Goal: Entertainment & Leisure: Consume media (video, audio)

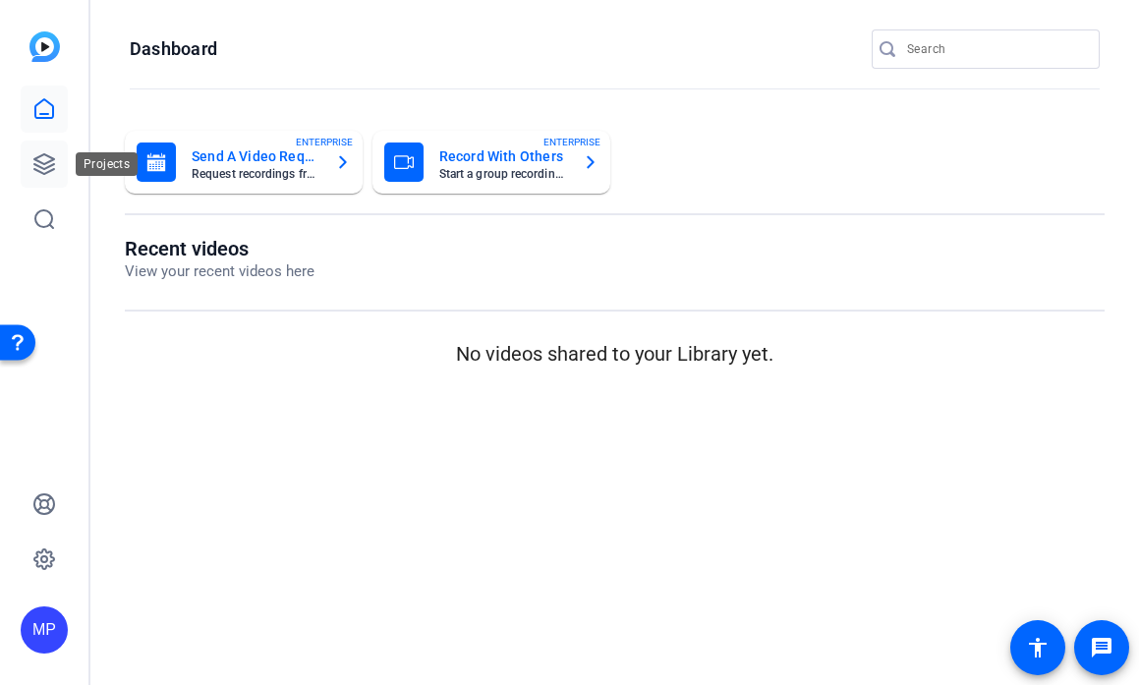
click at [37, 161] on icon at bounding box center [44, 164] width 20 height 20
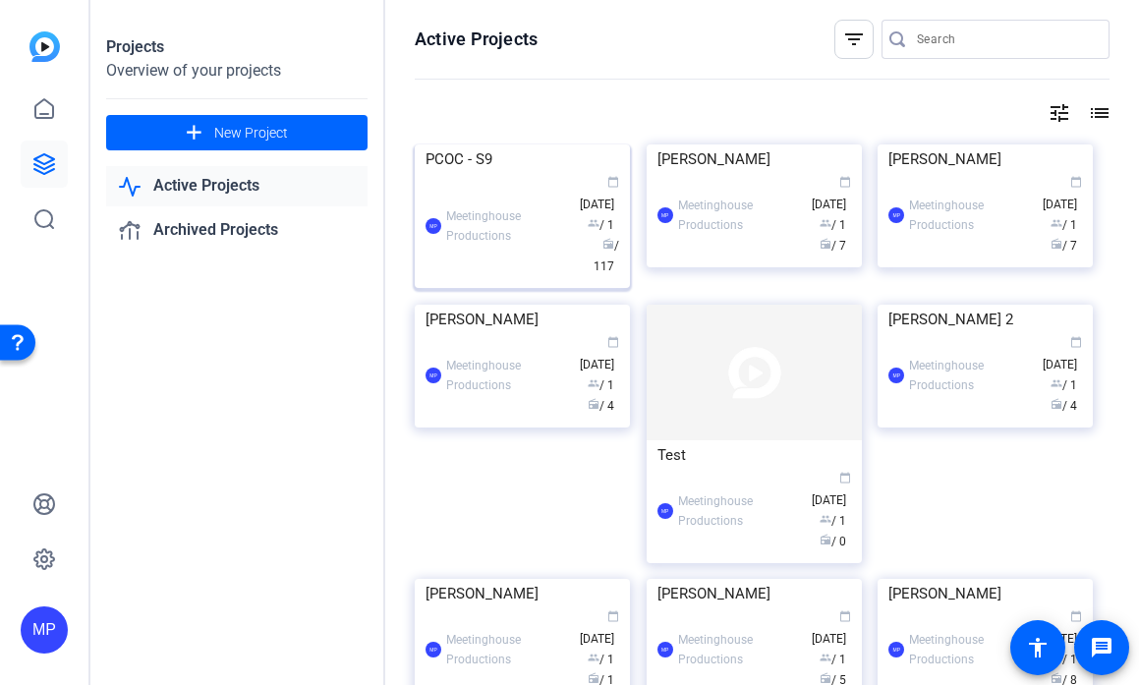
click at [481, 144] on img at bounding box center [522, 144] width 215 height 0
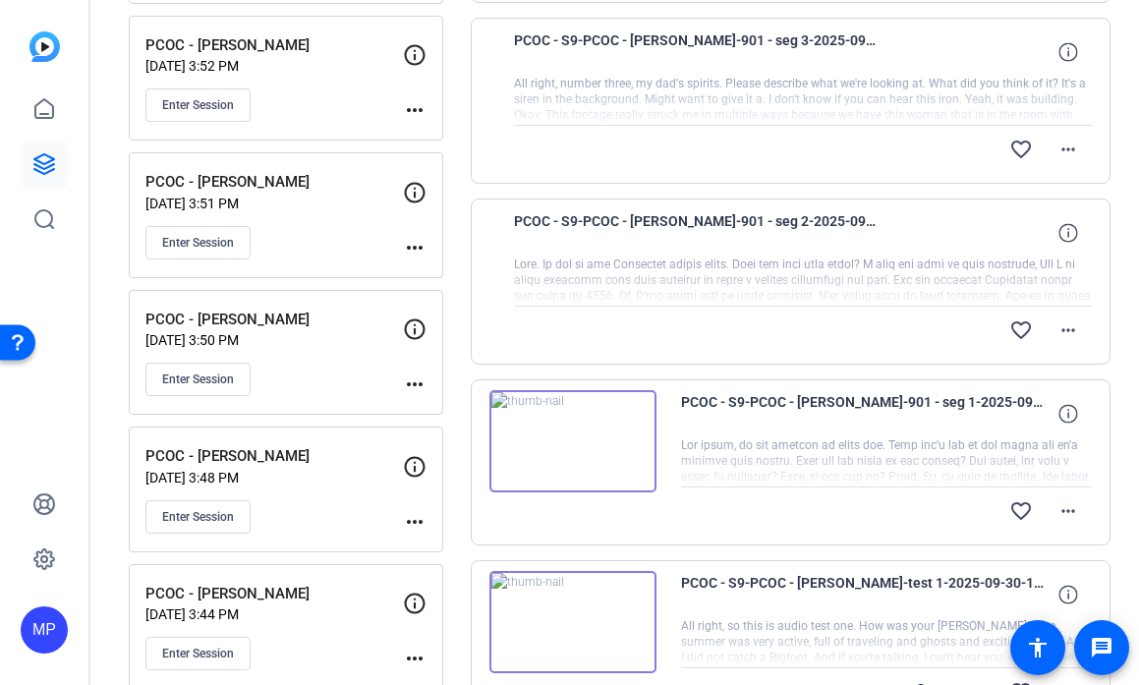
scroll to position [421, 0]
click at [588, 447] on img at bounding box center [572, 440] width 167 height 102
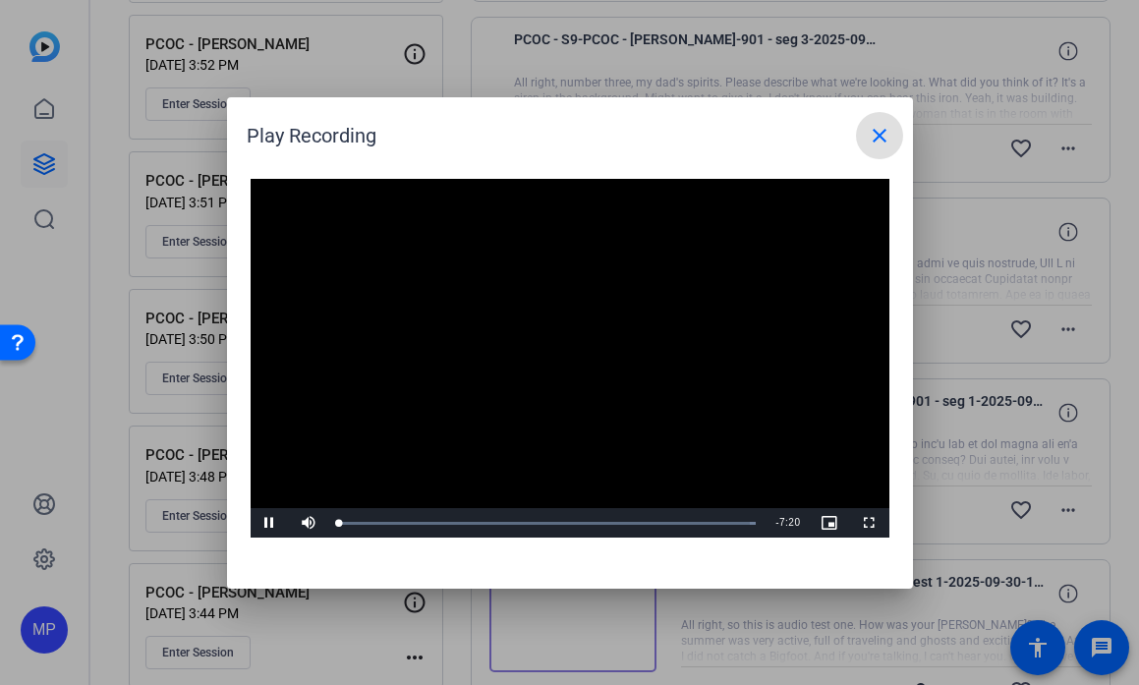
click at [551, 349] on video "Video Player" at bounding box center [570, 359] width 639 height 360
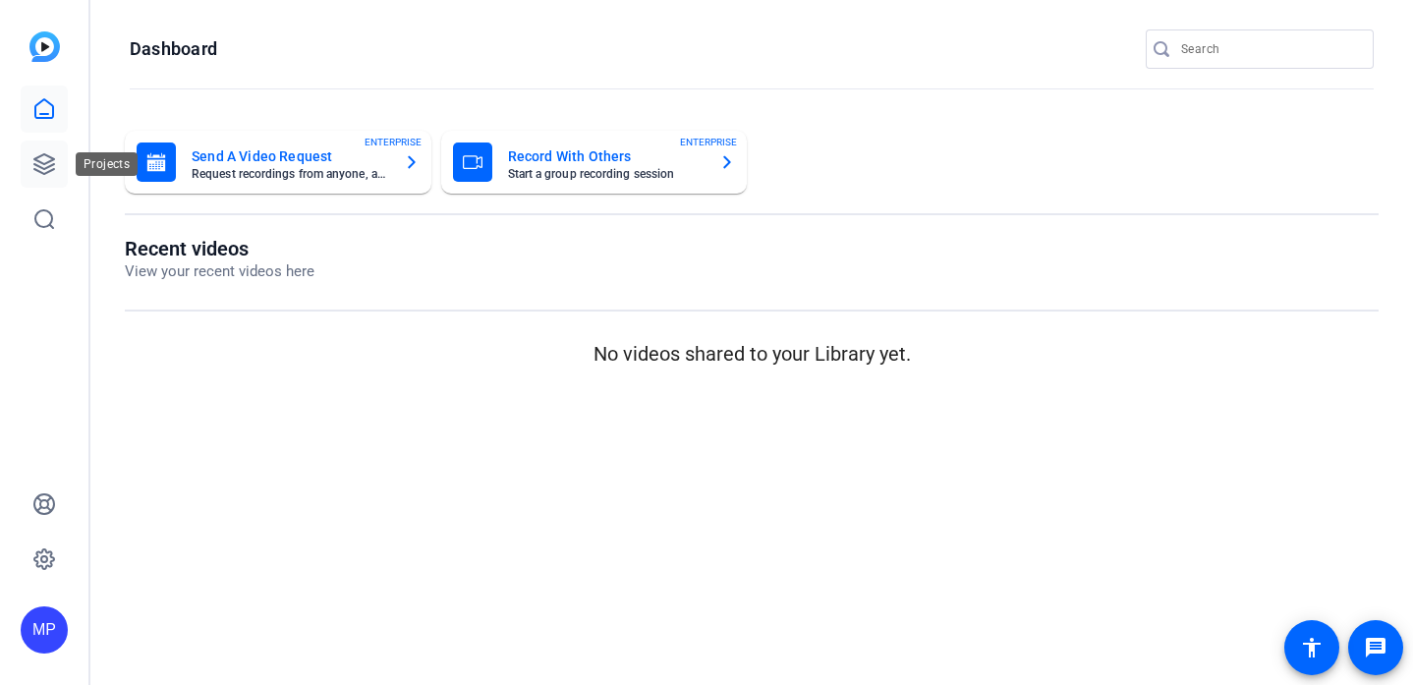
click at [42, 151] on link at bounding box center [44, 163] width 47 height 47
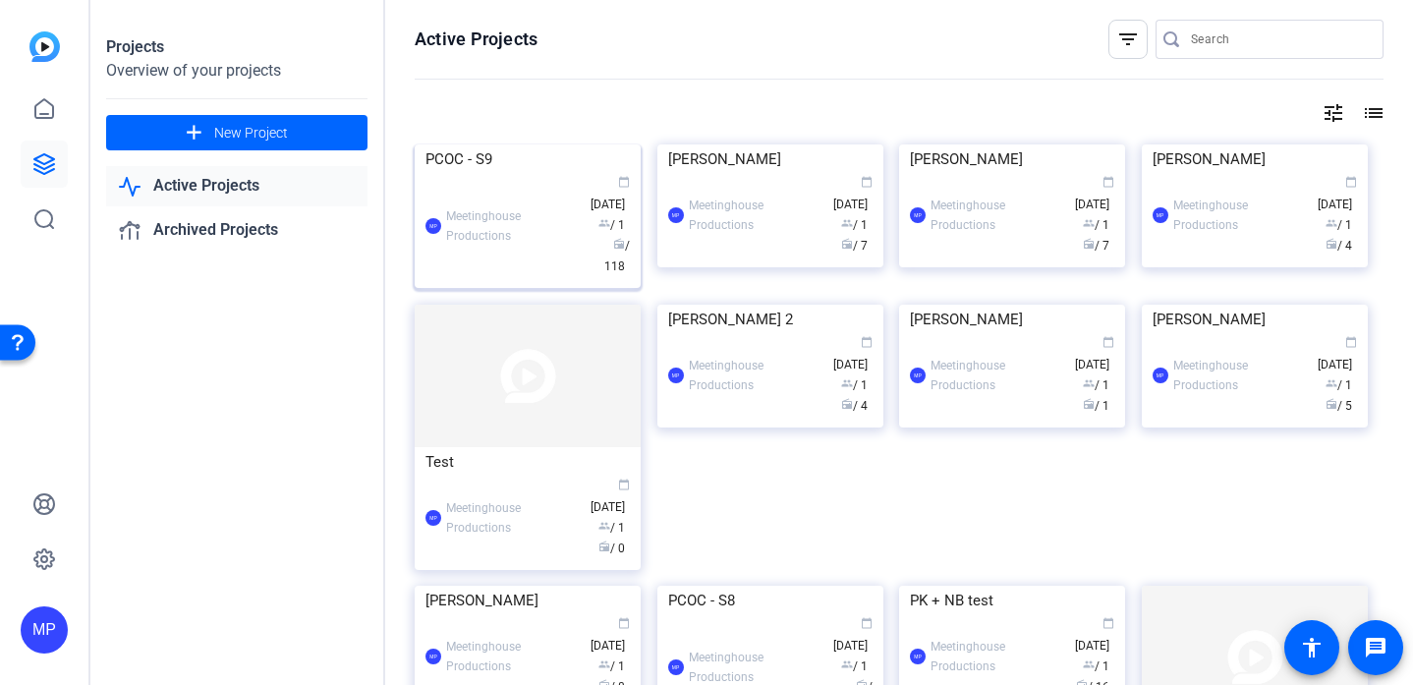
click at [521, 144] on img at bounding box center [528, 144] width 226 height 0
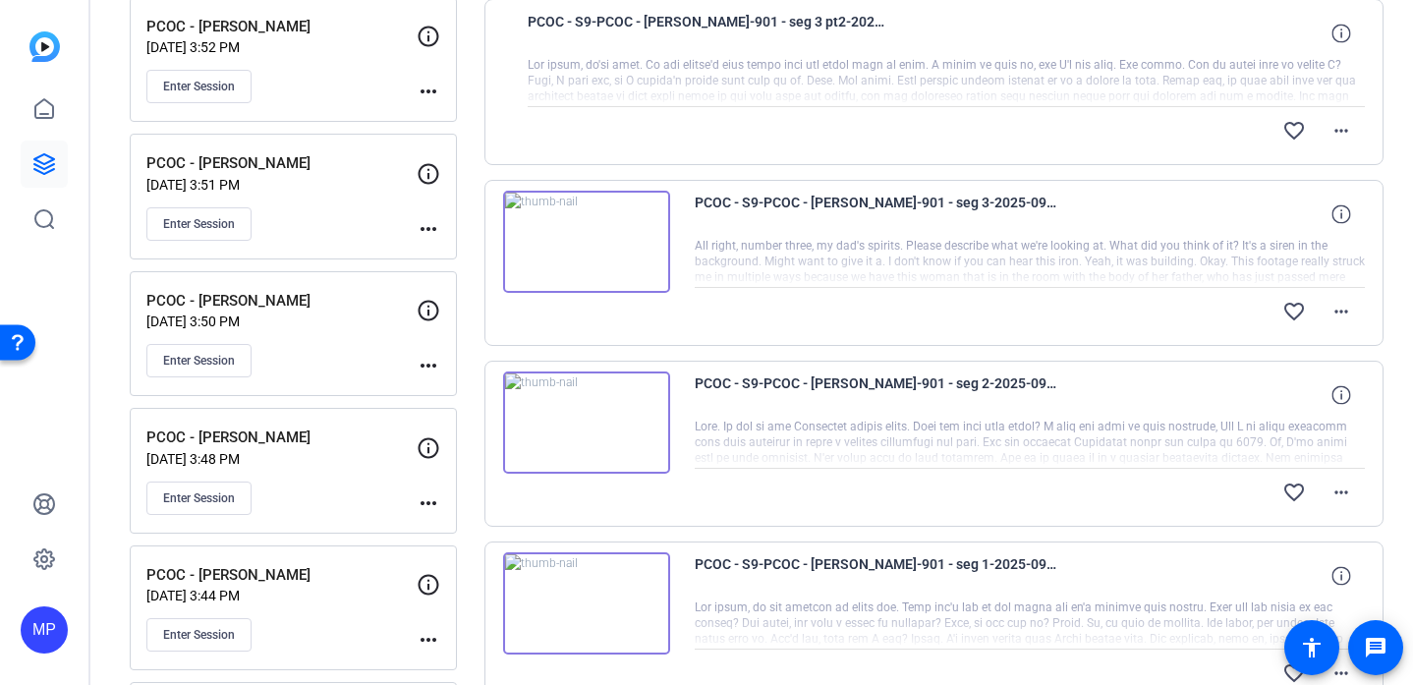
scroll to position [440, 0]
click at [586, 420] on img at bounding box center [586, 421] width 167 height 102
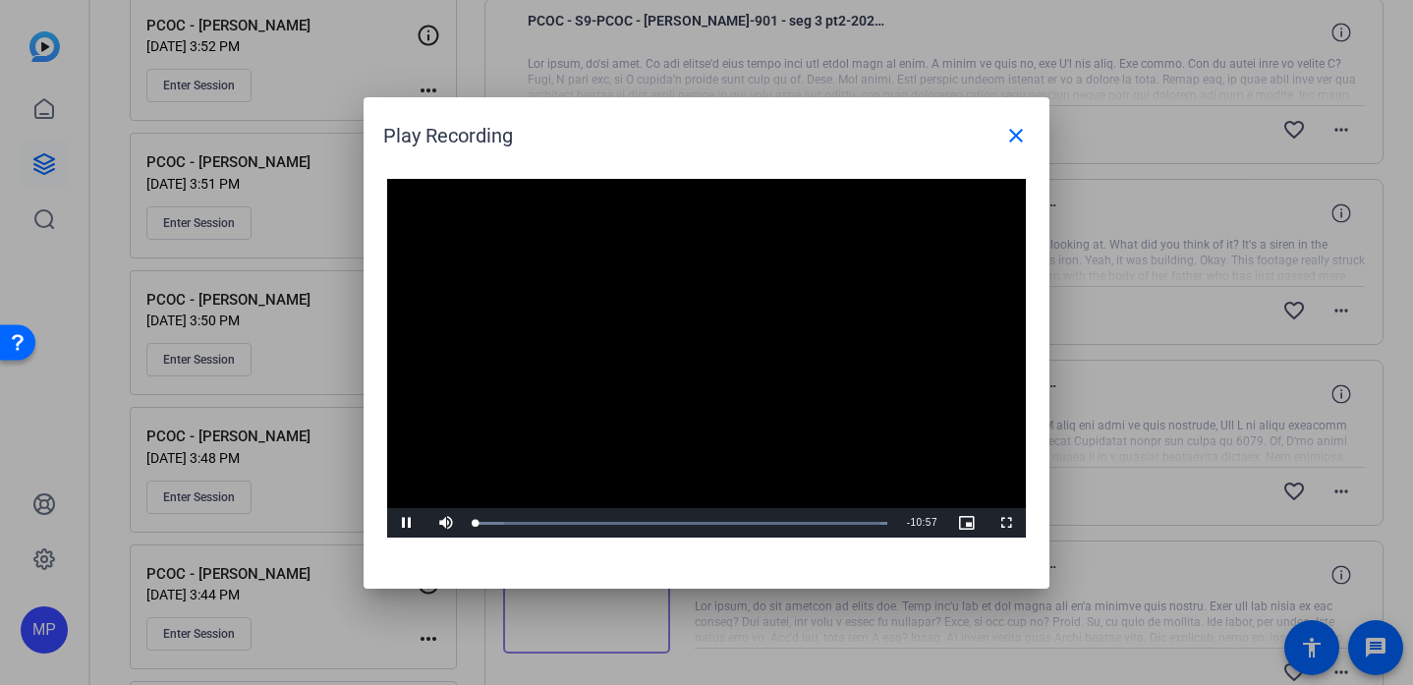
click at [686, 357] on video "Video Player" at bounding box center [706, 359] width 639 height 360
click at [698, 378] on video "Video Player" at bounding box center [706, 359] width 639 height 360
click at [1012, 131] on mat-icon "close" at bounding box center [1016, 136] width 24 height 24
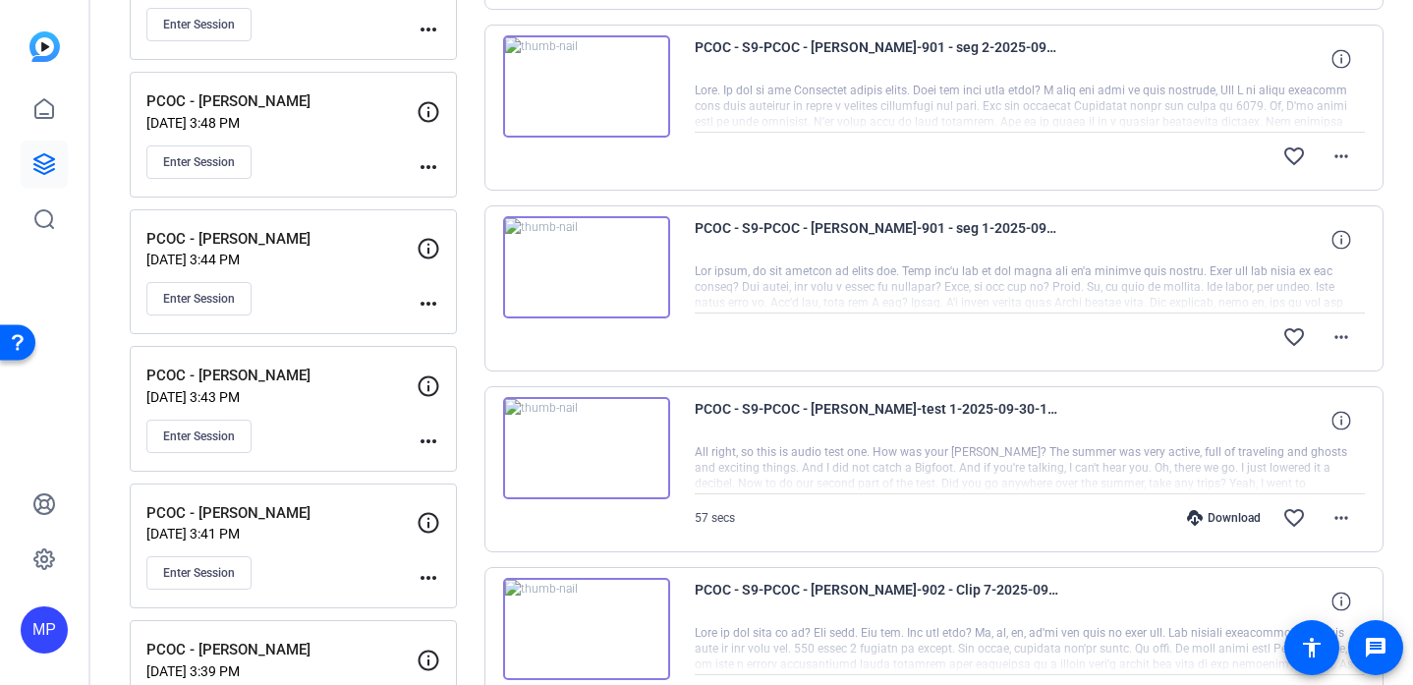
scroll to position [775, 0]
